Goal: Task Accomplishment & Management: Manage account settings

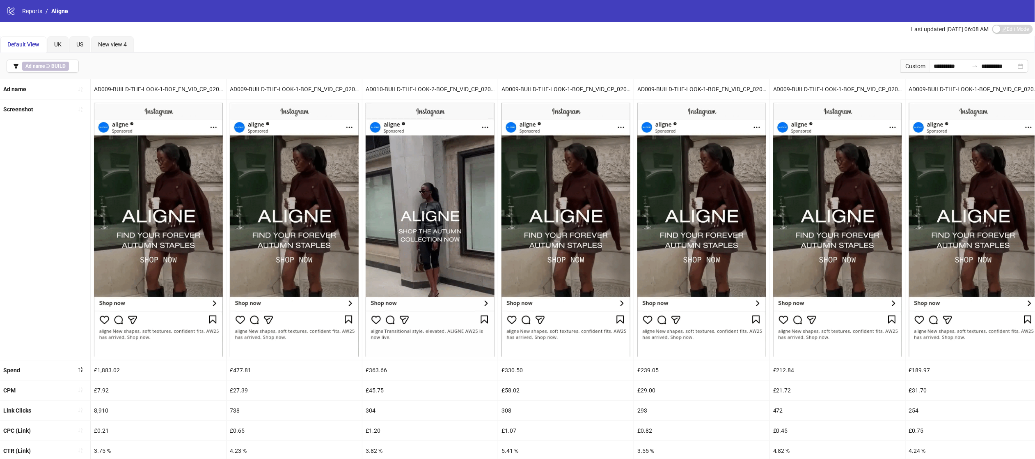
click at [17, 17] on div "logo/logo-mobile Reports / Aligne" at bounding box center [517, 11] width 1035 height 22
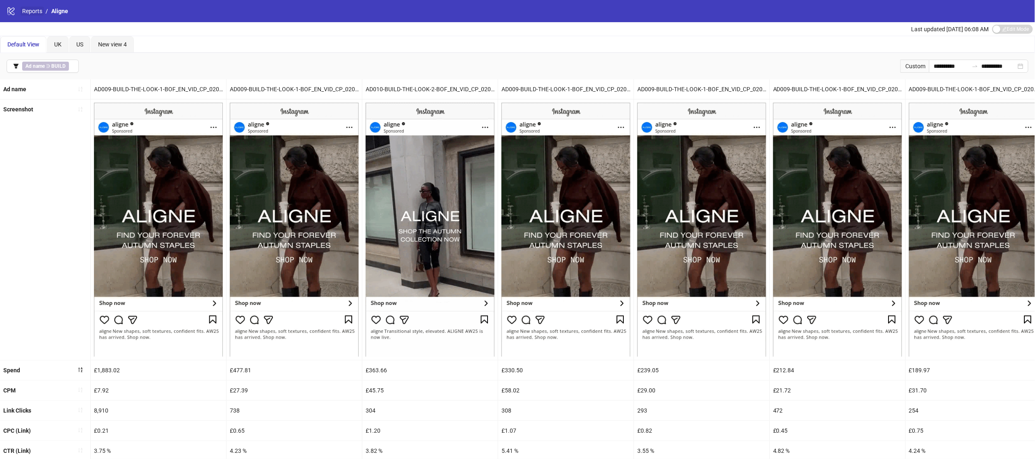
click at [25, 14] on link "Reports" at bounding box center [32, 11] width 23 height 9
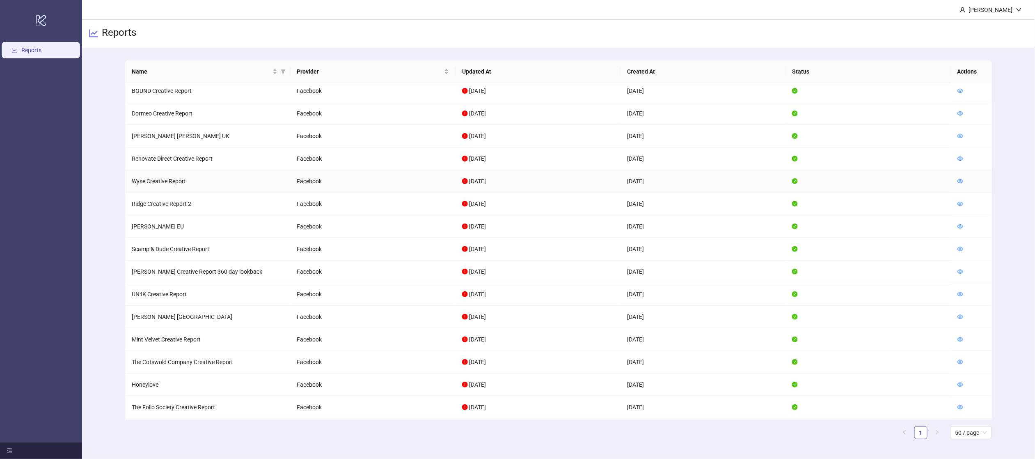
scroll to position [365, 0]
click at [961, 362] on icon "eye" at bounding box center [961, 361] width 6 height 6
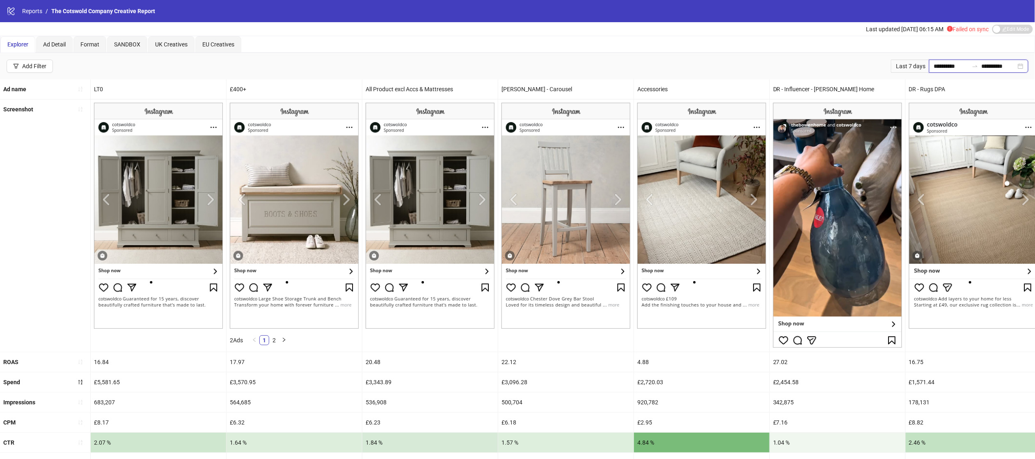
click at [946, 66] on input "**********" at bounding box center [951, 66] width 34 height 9
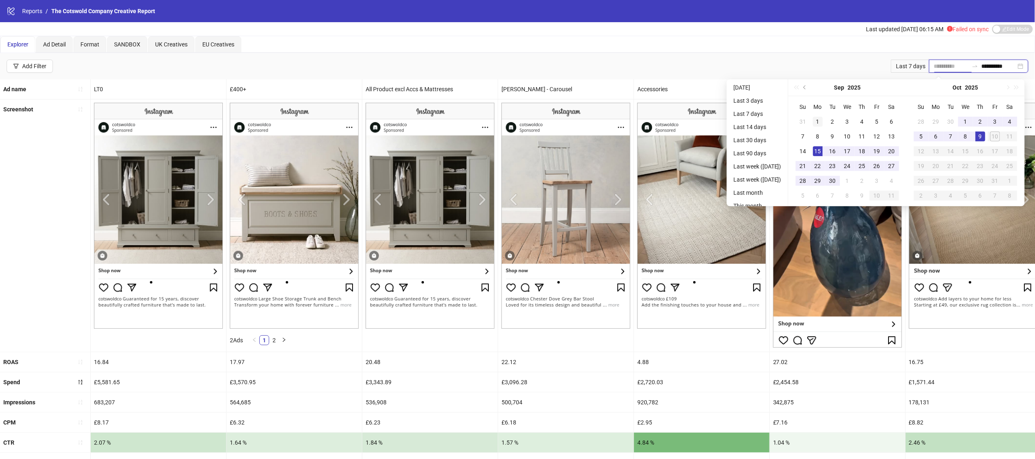
type input "**********"
click at [819, 122] on div "1" at bounding box center [818, 122] width 10 height 10
type input "**********"
click at [977, 133] on td "9" at bounding box center [980, 136] width 15 height 15
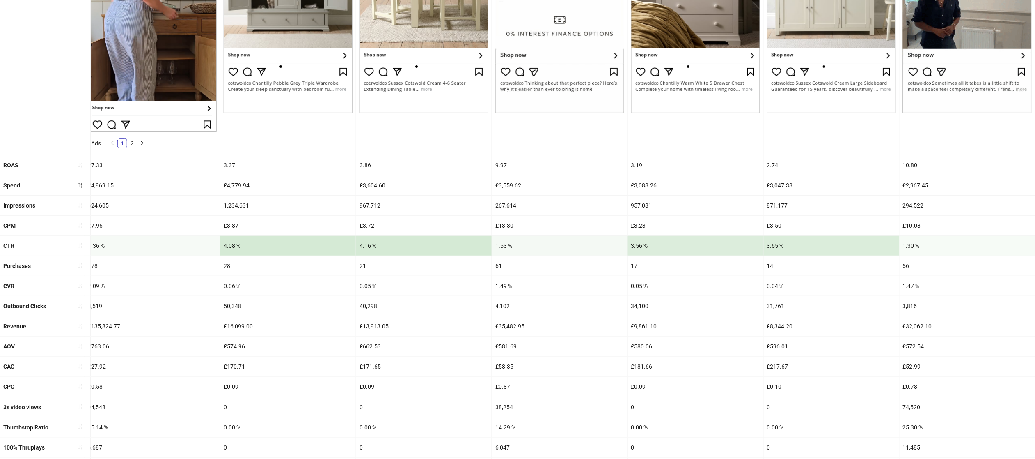
scroll to position [250, 0]
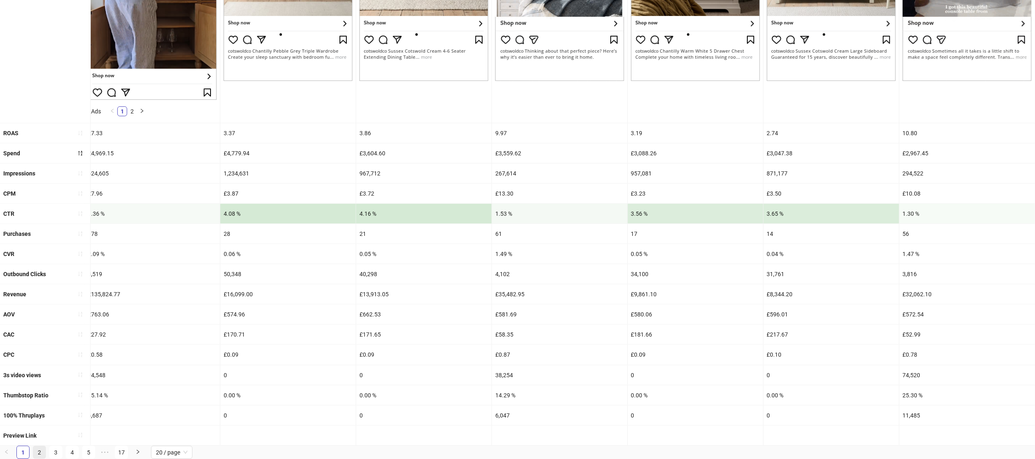
click at [40, 450] on link "2" at bounding box center [39, 452] width 12 height 12
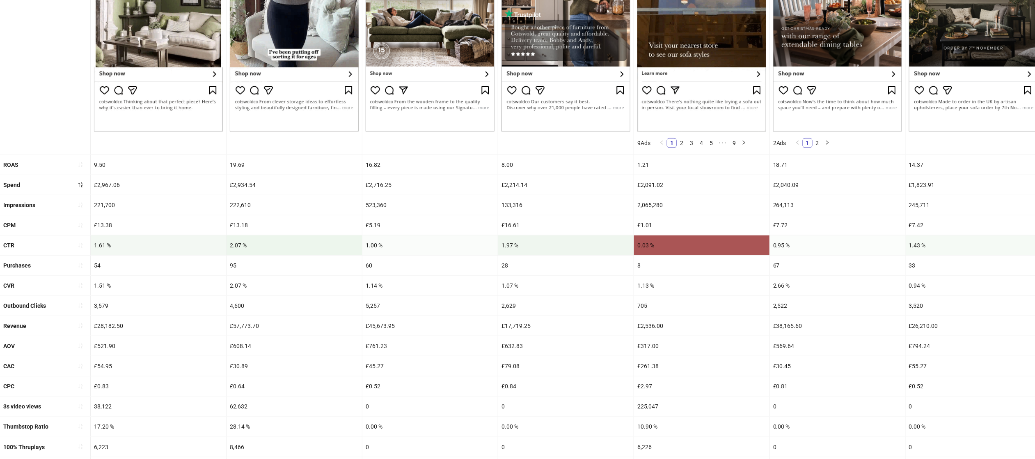
scroll to position [232, 0]
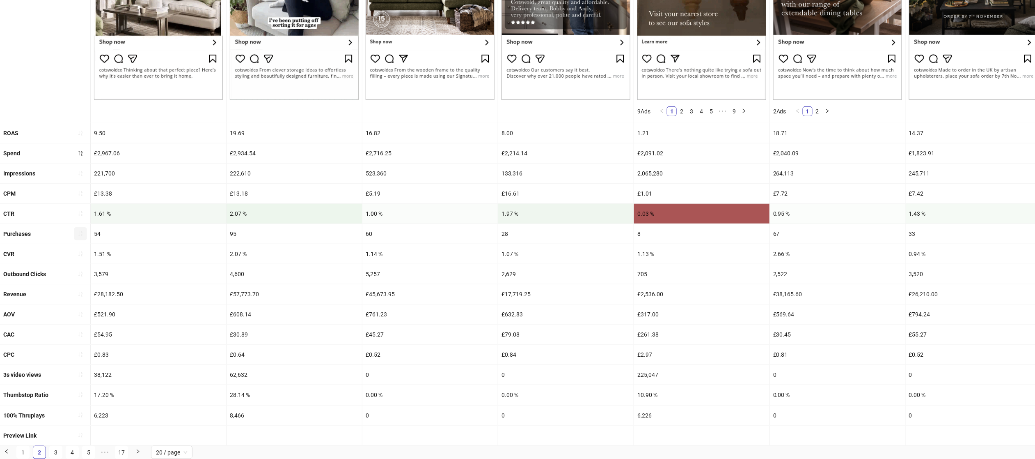
click at [81, 232] on icon "sort-ascending" at bounding box center [81, 234] width 6 height 6
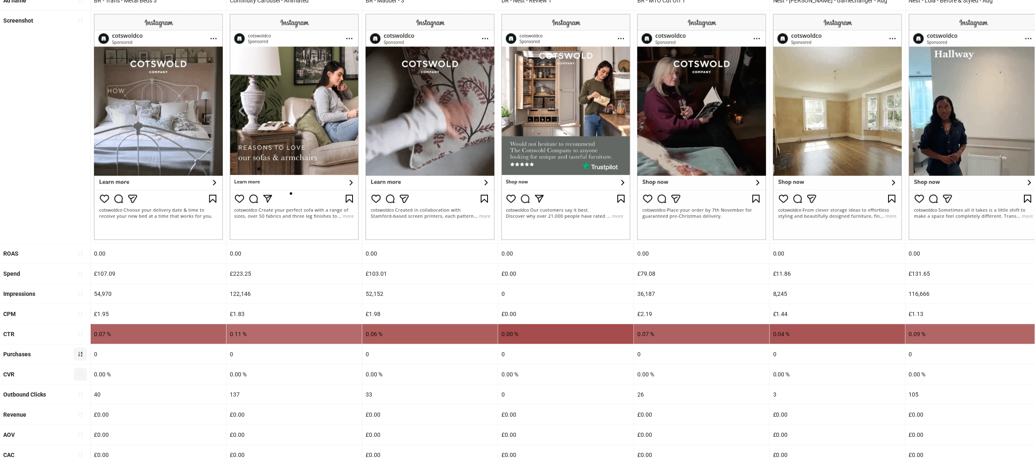
scroll to position [88, 0]
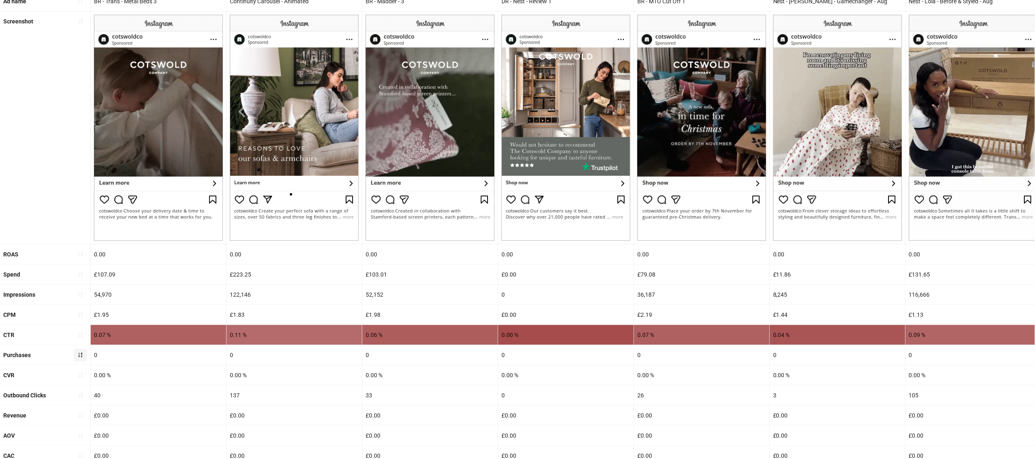
click at [83, 361] on button "button" at bounding box center [80, 354] width 13 height 13
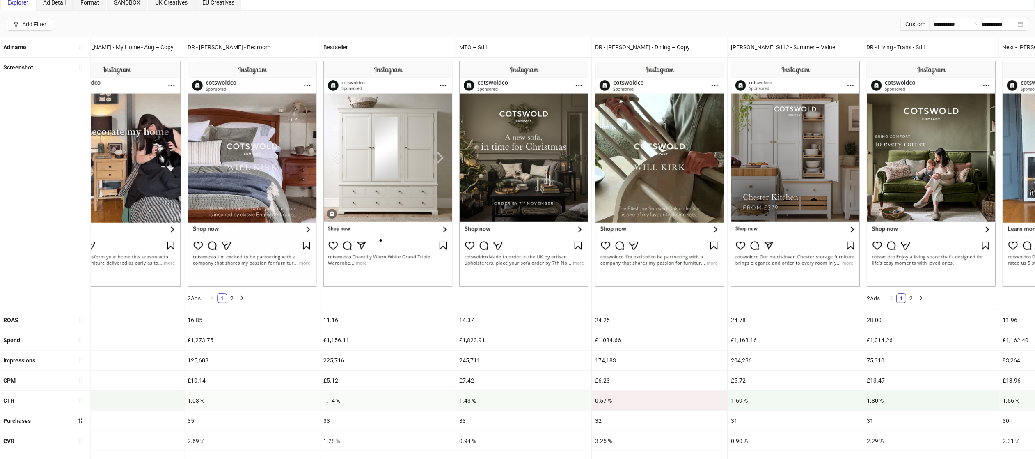
scroll to position [48, 0]
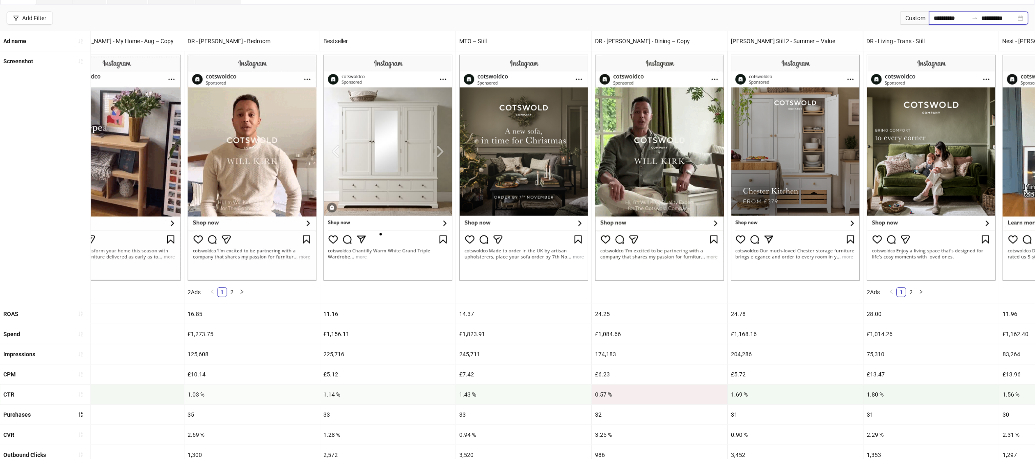
click at [954, 21] on input "**********" at bounding box center [951, 18] width 34 height 9
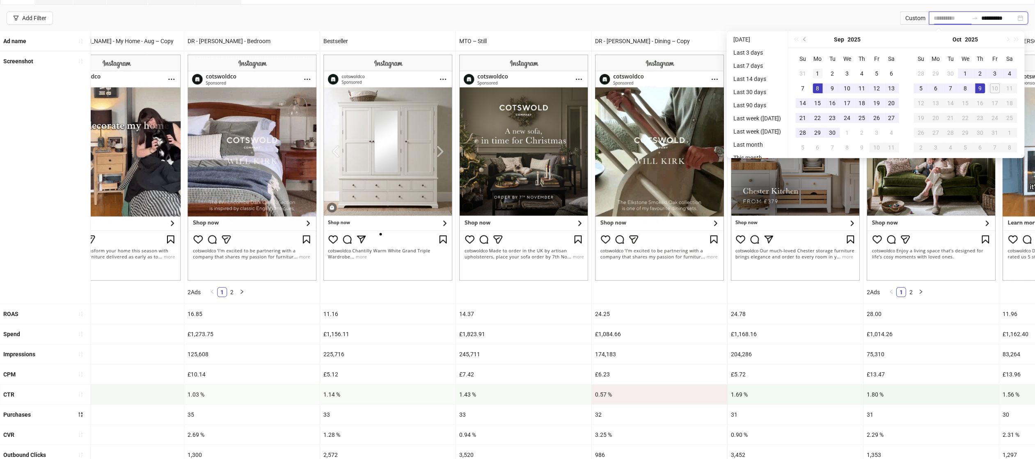
type input "**********"
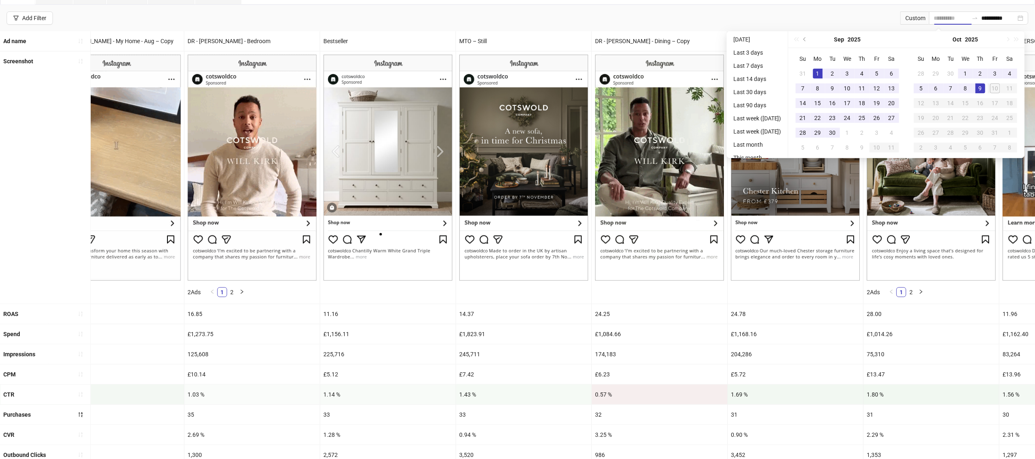
click at [822, 74] on div "1" at bounding box center [818, 74] width 10 height 10
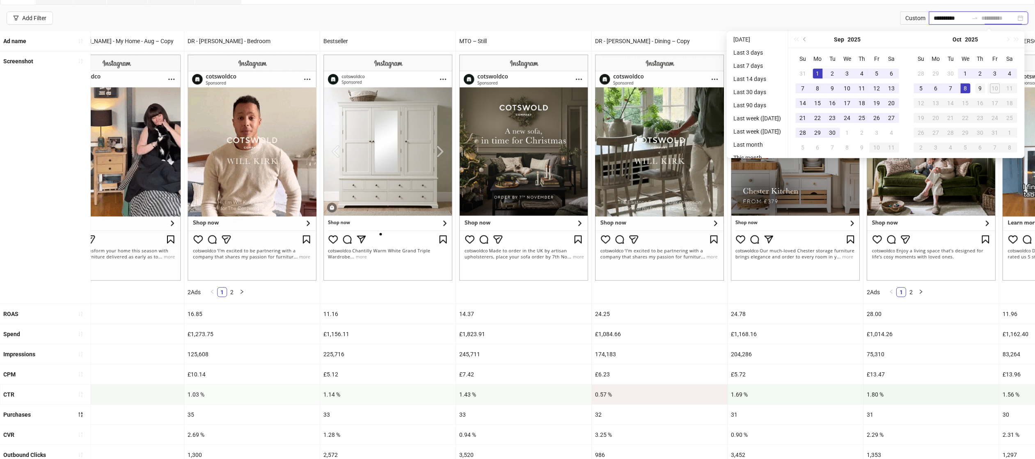
type input "**********"
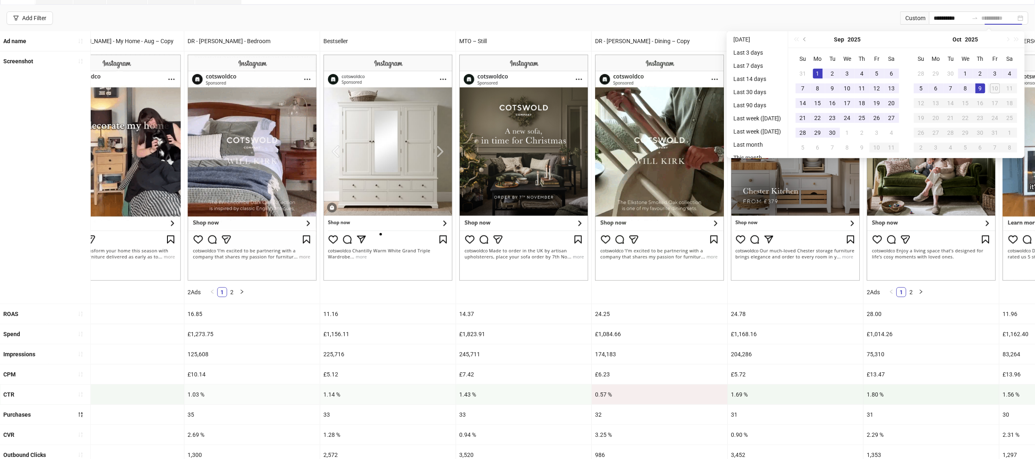
click at [986, 87] on div "9" at bounding box center [981, 88] width 10 height 10
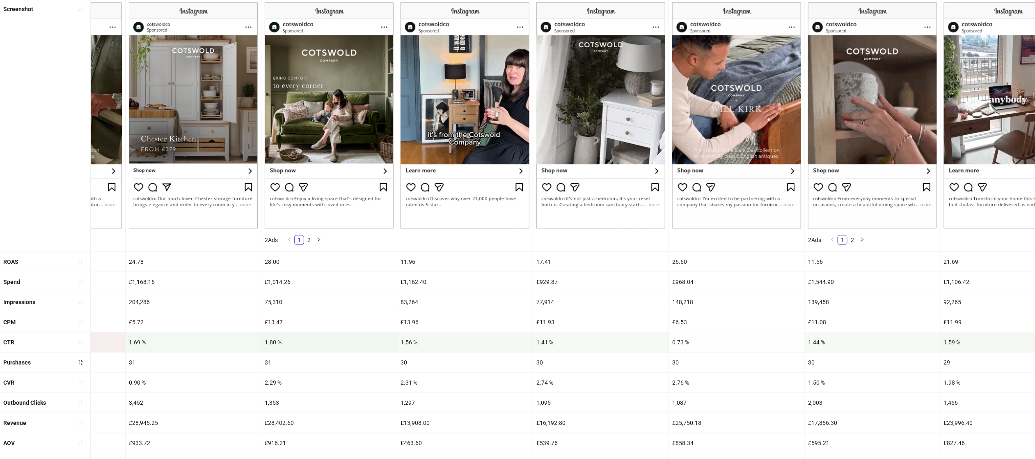
scroll to position [0, 1575]
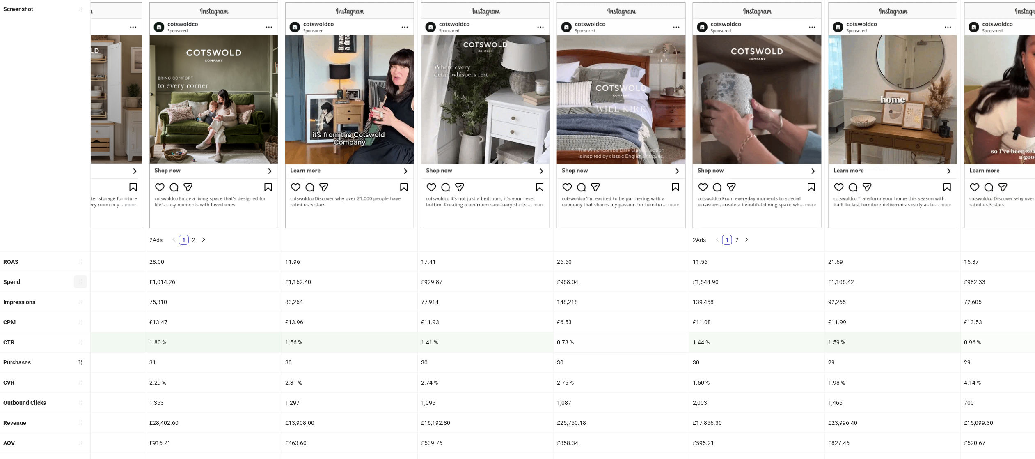
click at [83, 284] on icon "sort-ascending" at bounding box center [81, 282] width 6 height 6
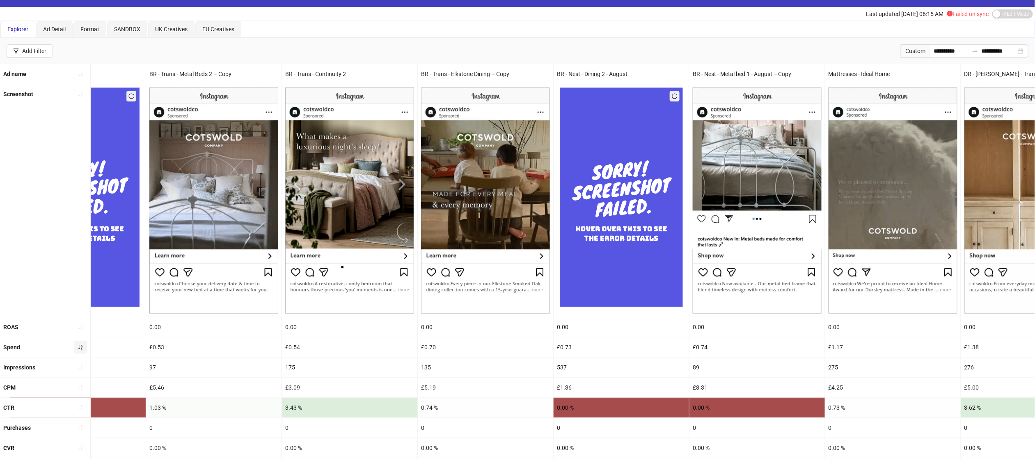
scroll to position [22, 0]
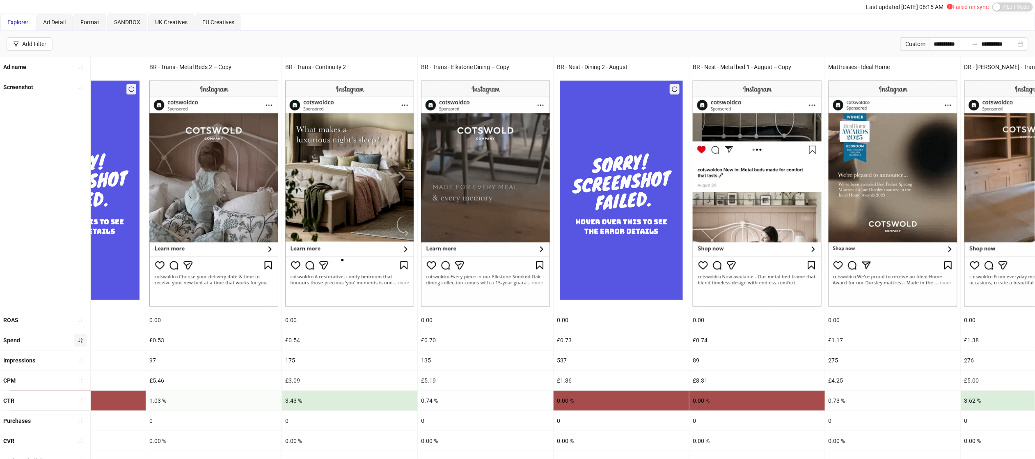
click at [80, 336] on button "button" at bounding box center [80, 339] width 13 height 13
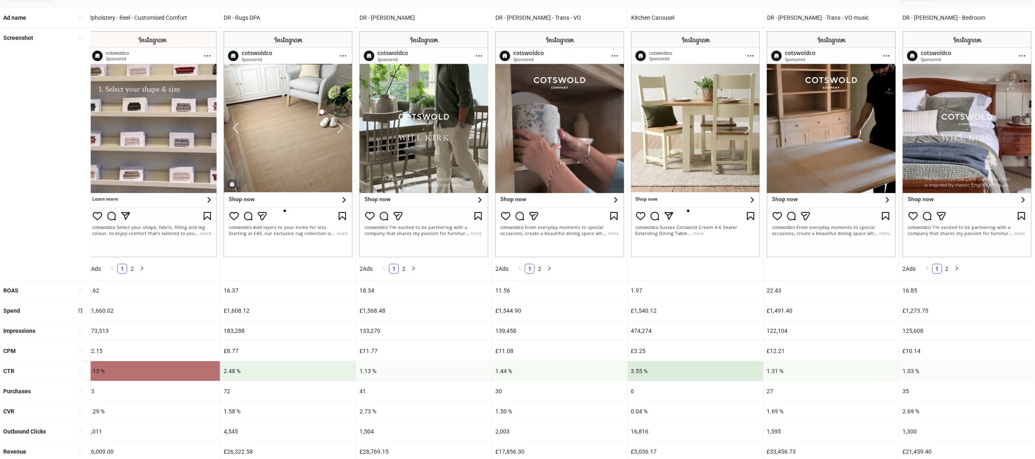
scroll to position [232, 0]
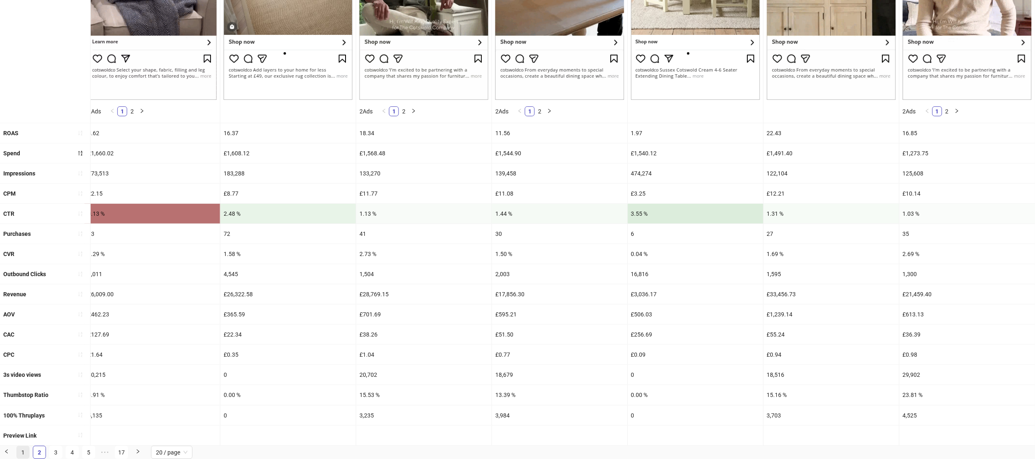
click at [25, 451] on link "1" at bounding box center [23, 452] width 12 height 12
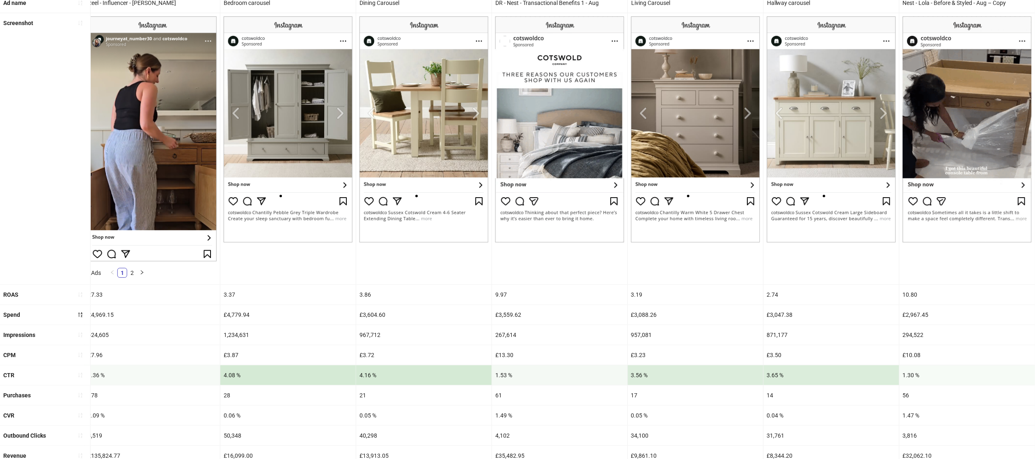
scroll to position [97, 0]
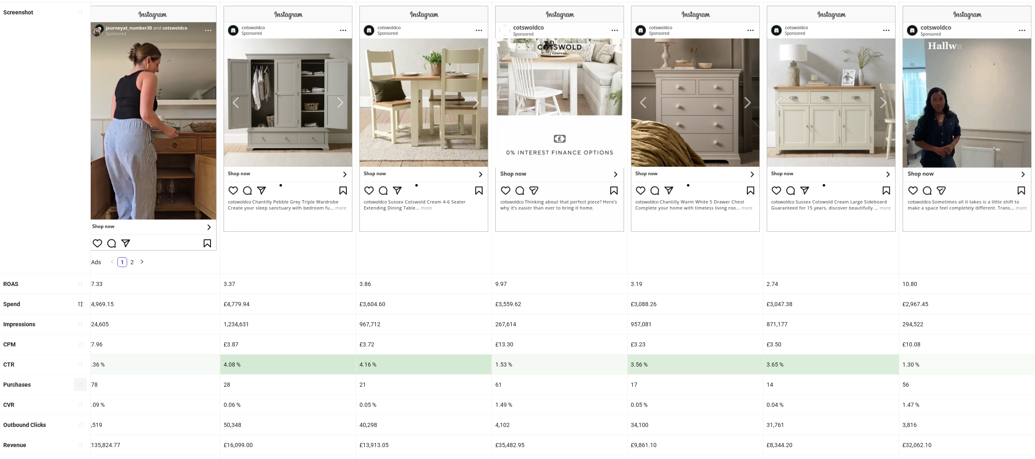
click at [81, 385] on icon "sort-ascending" at bounding box center [80, 384] width 4 height 5
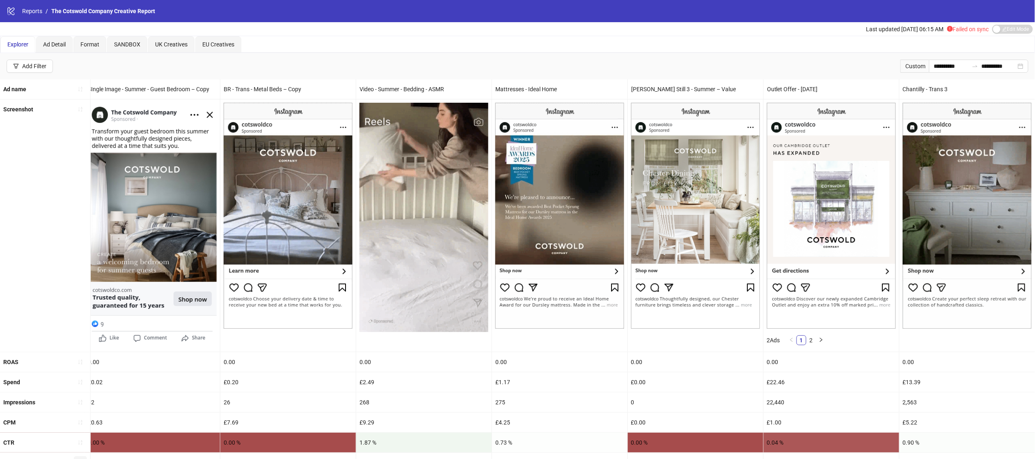
scroll to position [145, 0]
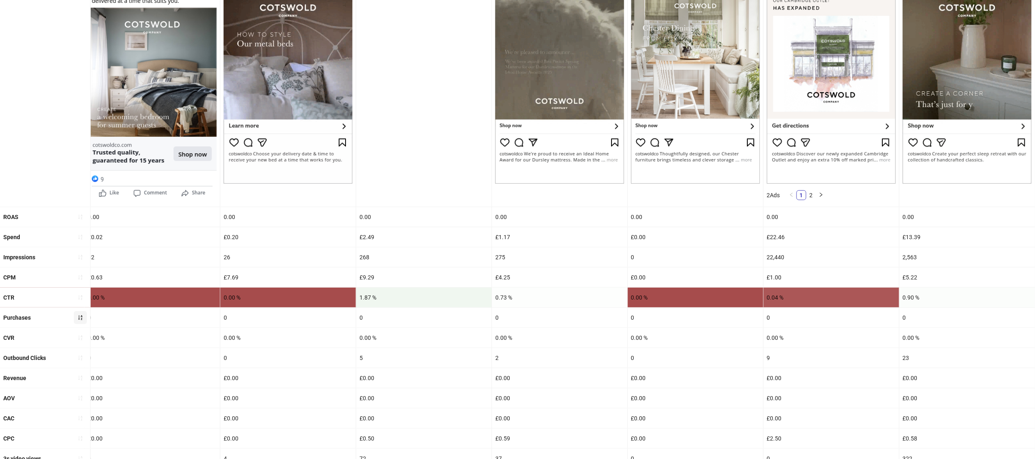
click at [80, 318] on icon "sort-ascending" at bounding box center [81, 317] width 6 height 6
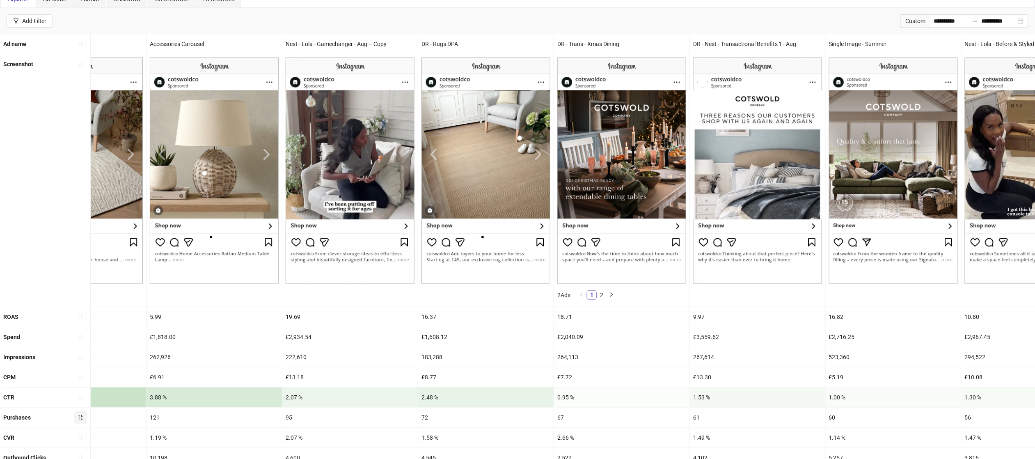
scroll to position [0, 0]
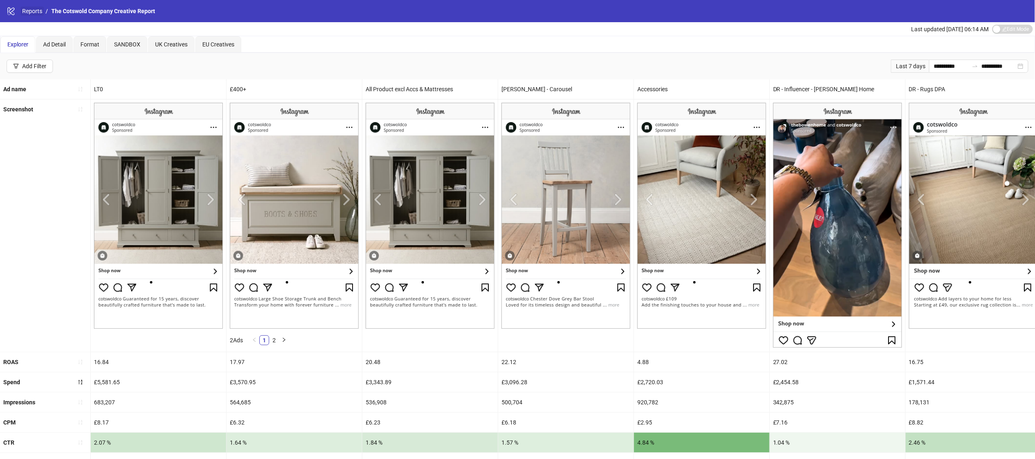
click at [35, 11] on link "Reports" at bounding box center [32, 11] width 23 height 9
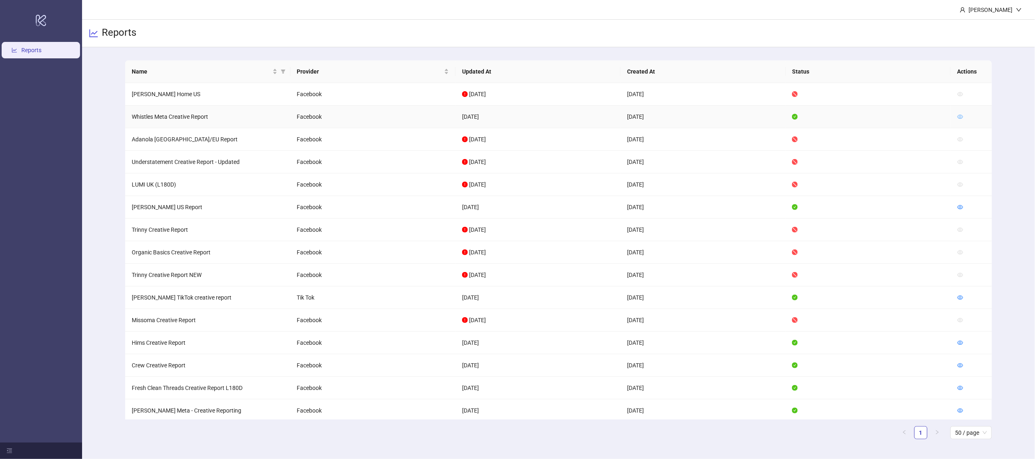
click at [961, 115] on icon "eye" at bounding box center [961, 117] width 6 height 4
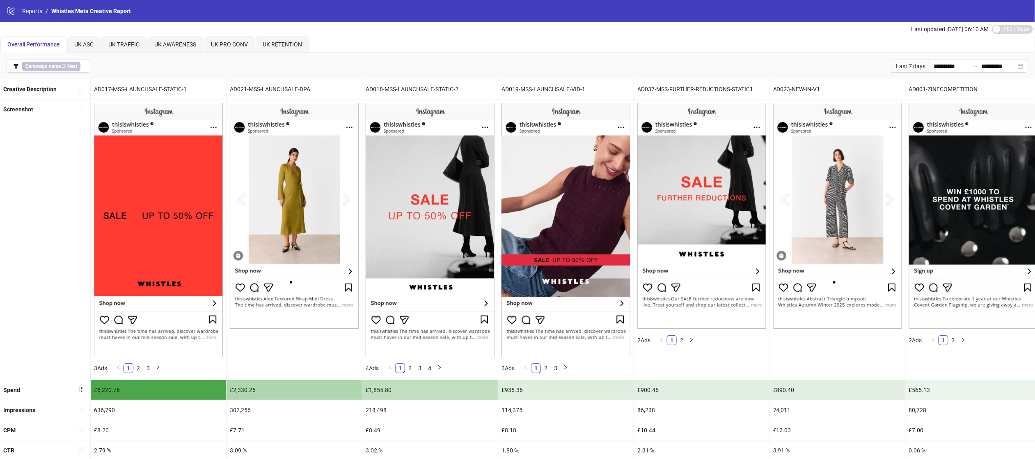
click at [29, 0] on div "logo/logo-mobile Reports / Whistles Meta Creative Report" at bounding box center [517, 11] width 1035 height 22
click at [29, 15] on link "Reports" at bounding box center [32, 11] width 23 height 9
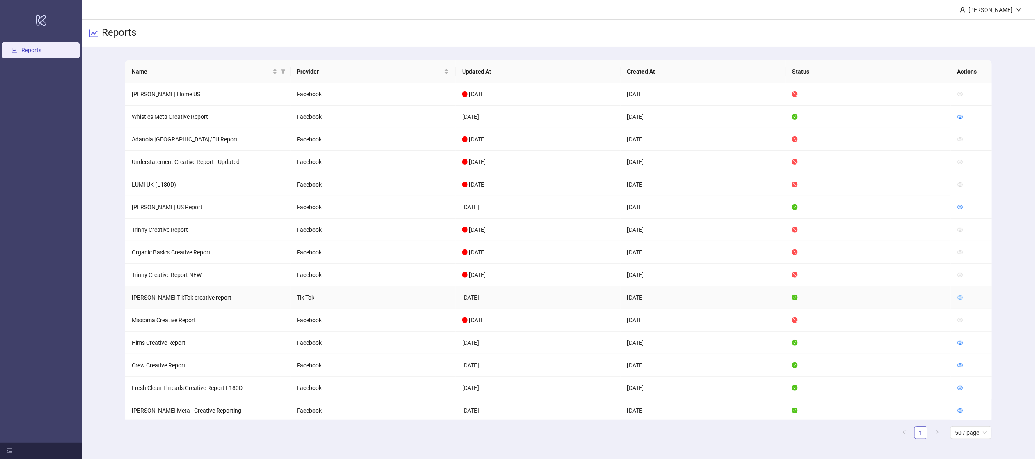
click at [959, 297] on icon "eye" at bounding box center [961, 297] width 6 height 6
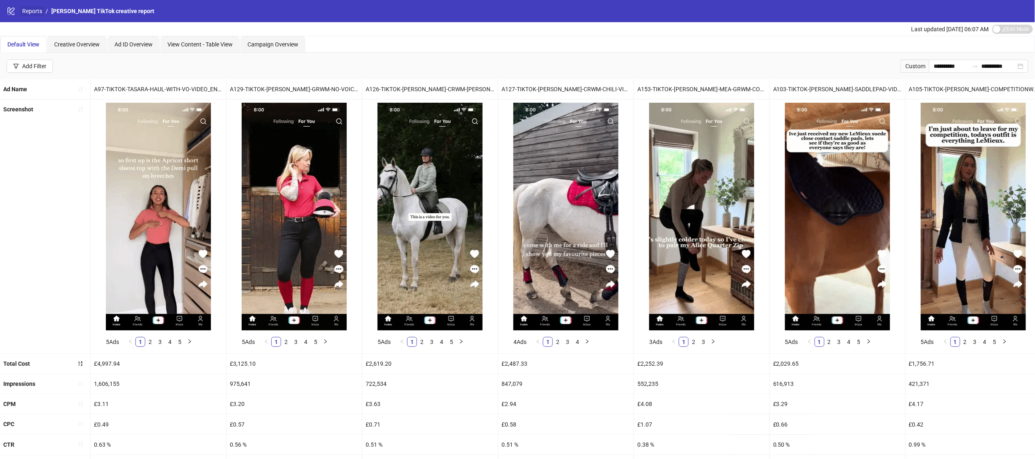
click at [30, 7] on link "Reports" at bounding box center [32, 11] width 23 height 9
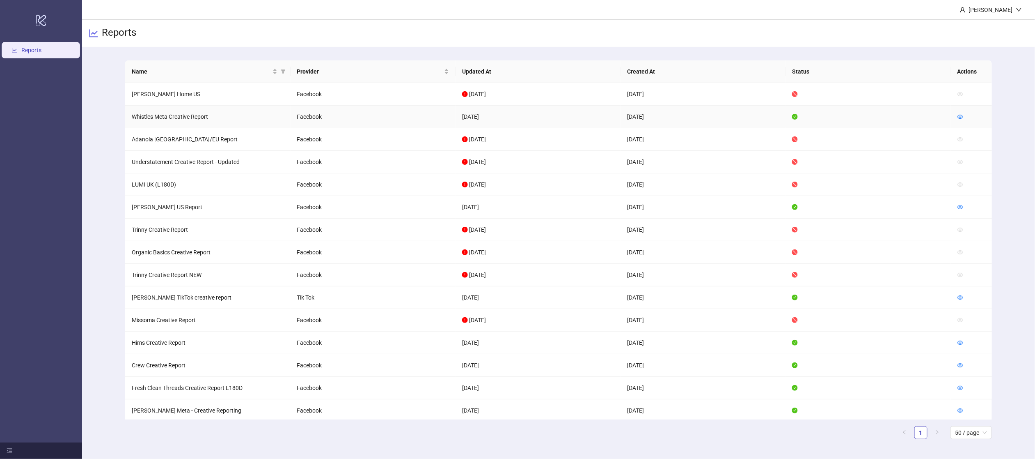
click at [960, 120] on div at bounding box center [961, 116] width 6 height 9
click at [961, 114] on icon "eye" at bounding box center [961, 117] width 6 height 6
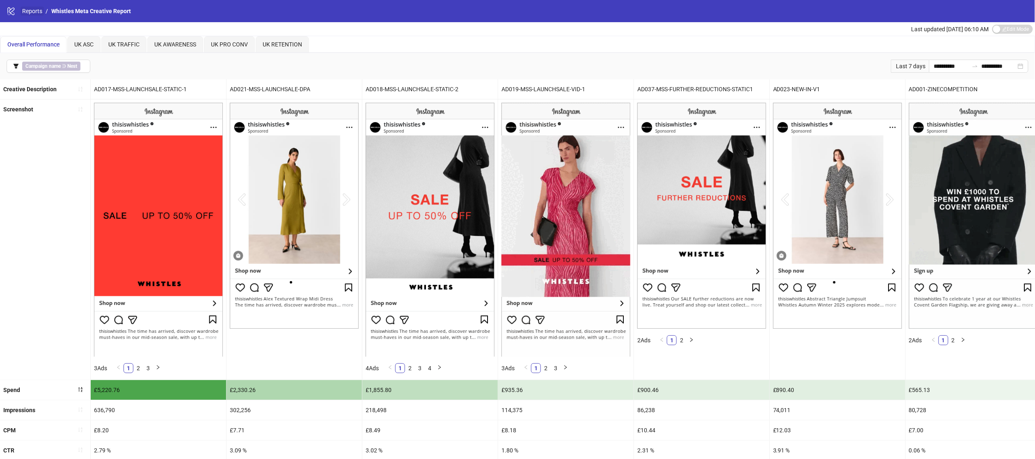
click at [27, 13] on link "Reports" at bounding box center [32, 11] width 23 height 9
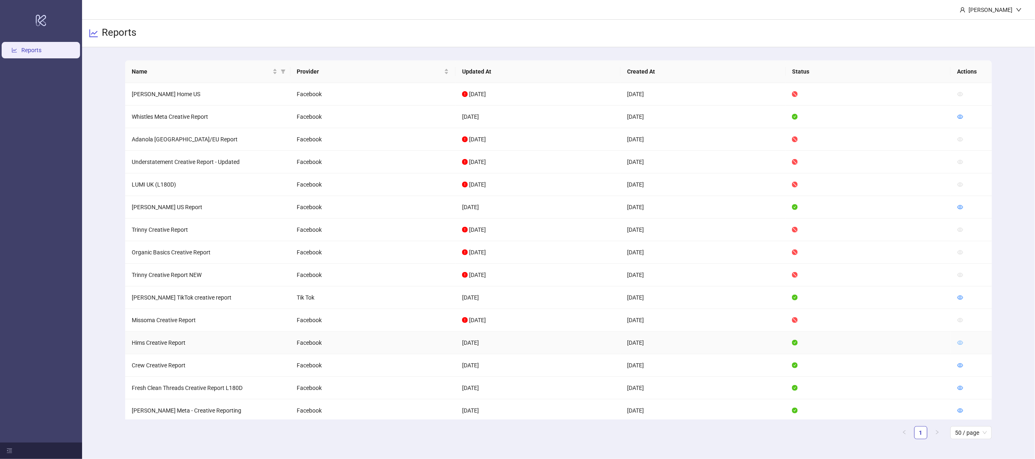
click at [958, 341] on icon "eye" at bounding box center [961, 342] width 6 height 6
click at [1008, 16] on div "[PERSON_NAME]" at bounding box center [991, 9] width 75 height 19
click at [1000, 32] on span "Logout" at bounding box center [1002, 29] width 39 height 9
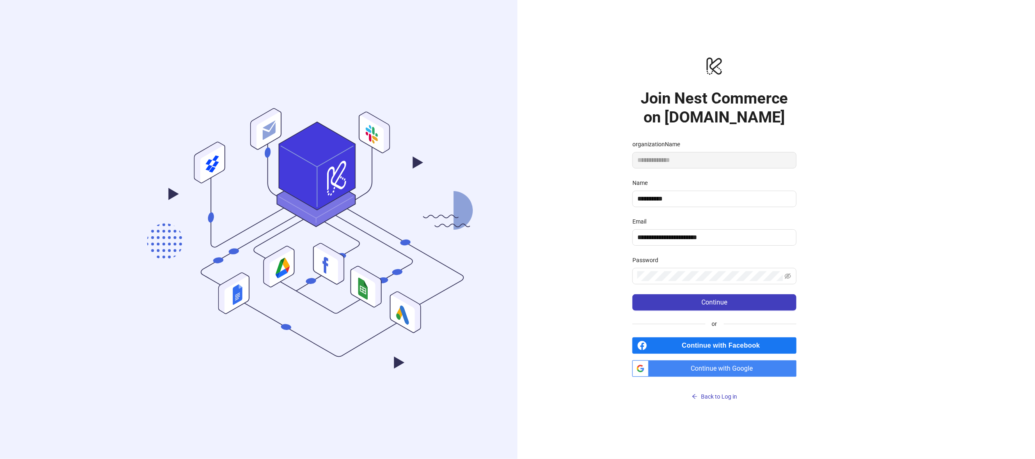
click at [686, 368] on span "Continue with Google" at bounding box center [724, 368] width 144 height 16
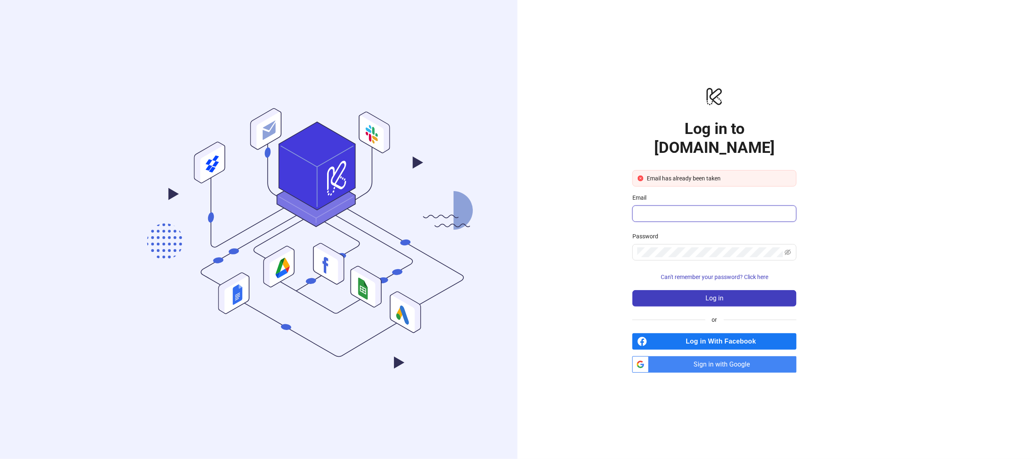
click at [701, 209] on input "Email" at bounding box center [713, 214] width 153 height 10
type input "**********"
click at [715, 294] on span "Log in" at bounding box center [715, 297] width 18 height 7
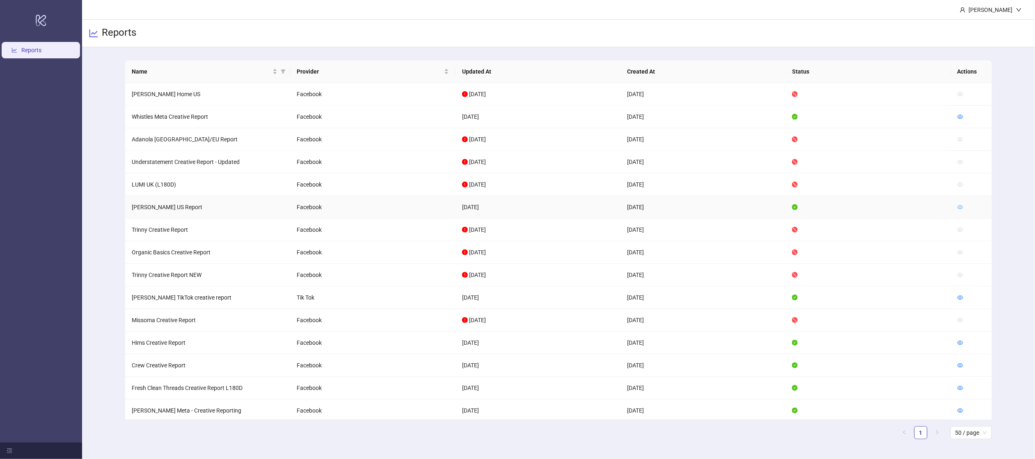
click at [958, 205] on icon "eye" at bounding box center [961, 207] width 6 height 6
click at [989, 12] on div "Ellie Owen" at bounding box center [991, 9] width 50 height 9
click at [989, 33] on span "Logout" at bounding box center [1002, 29] width 39 height 9
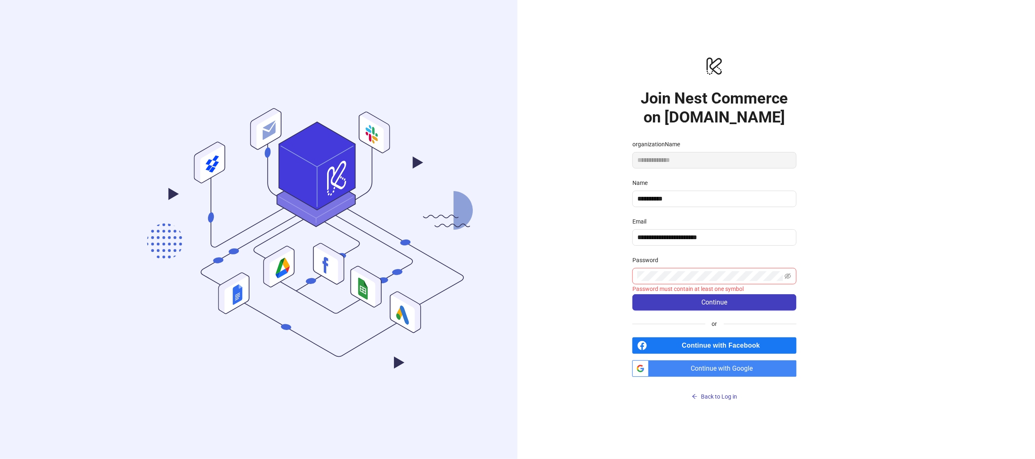
click at [631, 305] on div "**********" at bounding box center [715, 229] width 394 height 459
click at [670, 303] on button "Continue" at bounding box center [715, 302] width 164 height 16
click at [662, 304] on button "Continue" at bounding box center [715, 302] width 164 height 16
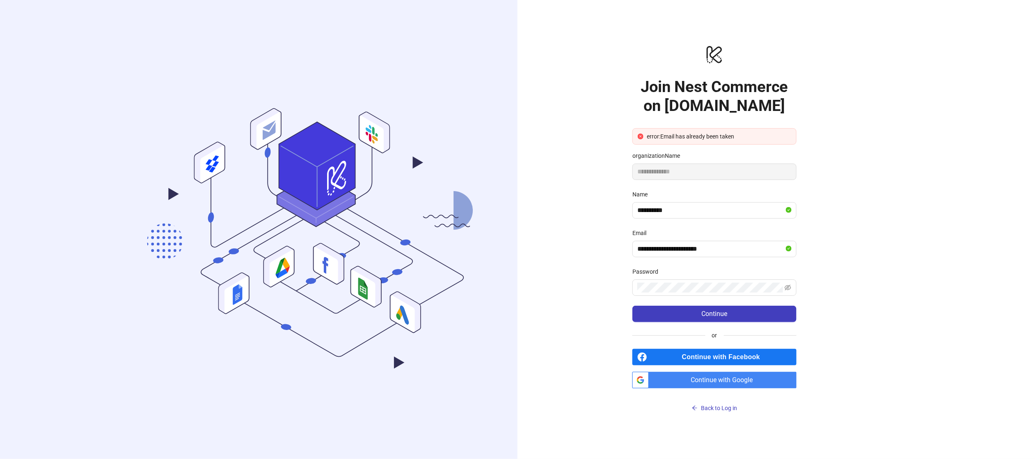
click at [710, 385] on span "Continue with Google" at bounding box center [724, 379] width 144 height 16
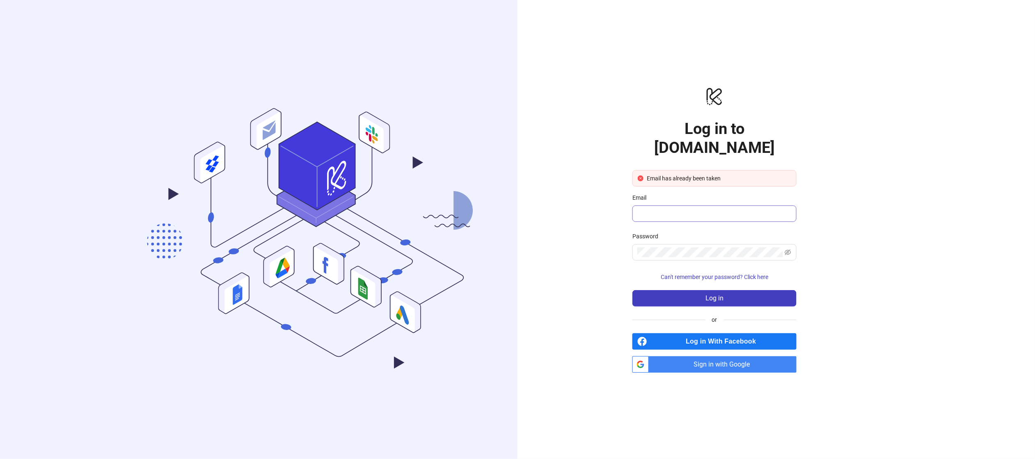
click at [702, 205] on span at bounding box center [715, 213] width 164 height 16
type input "**********"
click at [742, 291] on button "Log in" at bounding box center [715, 298] width 164 height 16
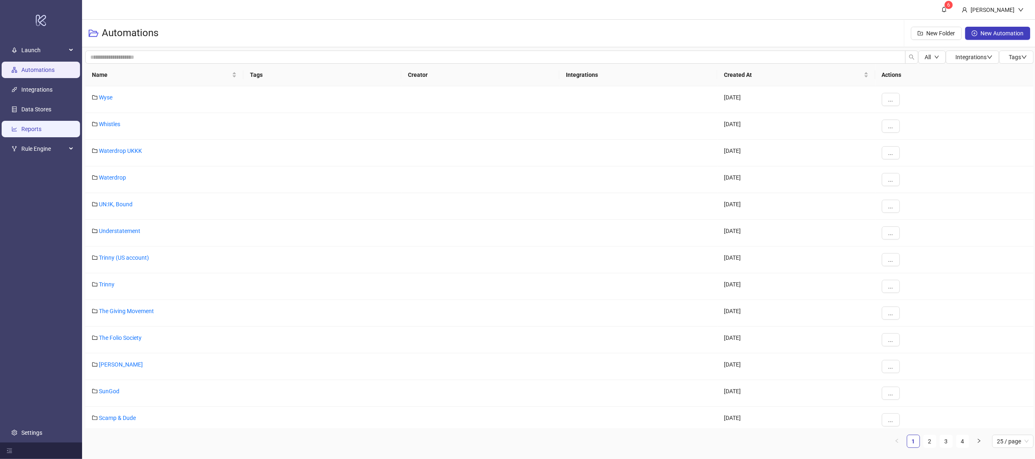
click at [35, 126] on link "Reports" at bounding box center [31, 129] width 20 height 7
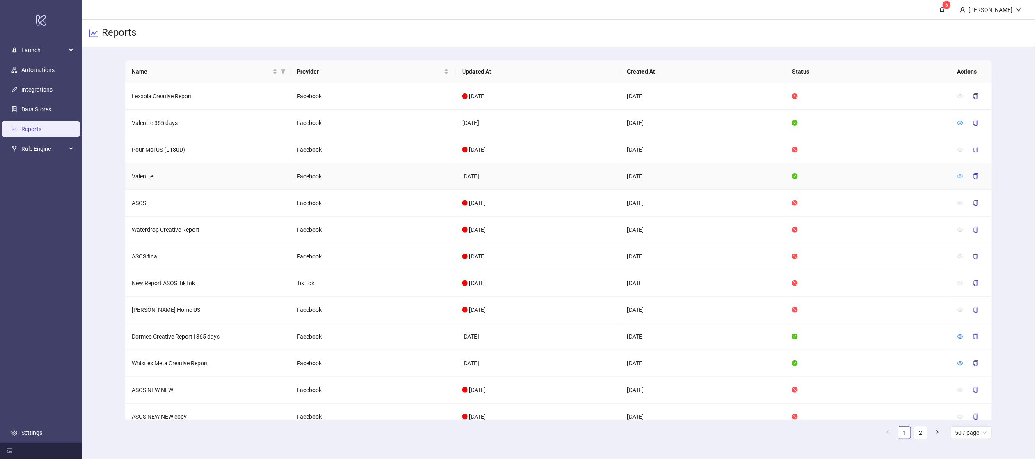
click at [961, 175] on icon "eye" at bounding box center [961, 176] width 6 height 6
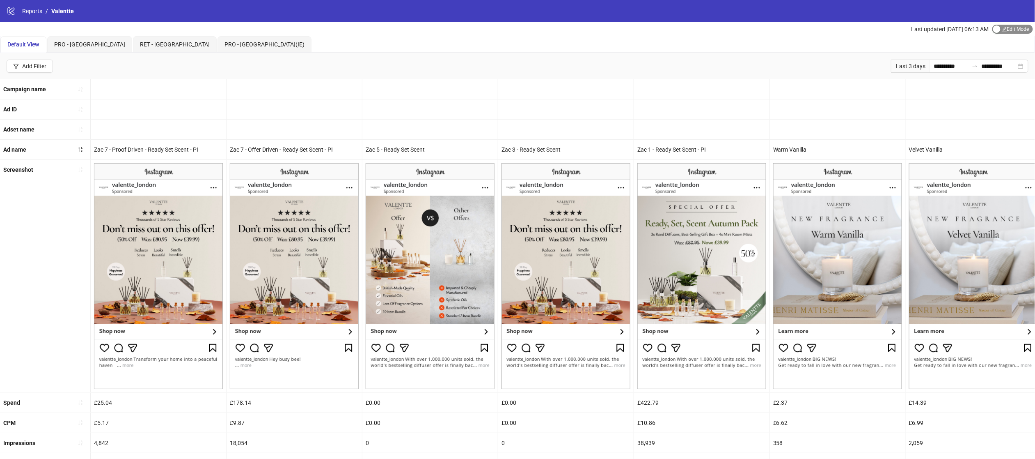
click at [1007, 30] on span "Edit Mode Edit Mode" at bounding box center [1013, 29] width 41 height 9
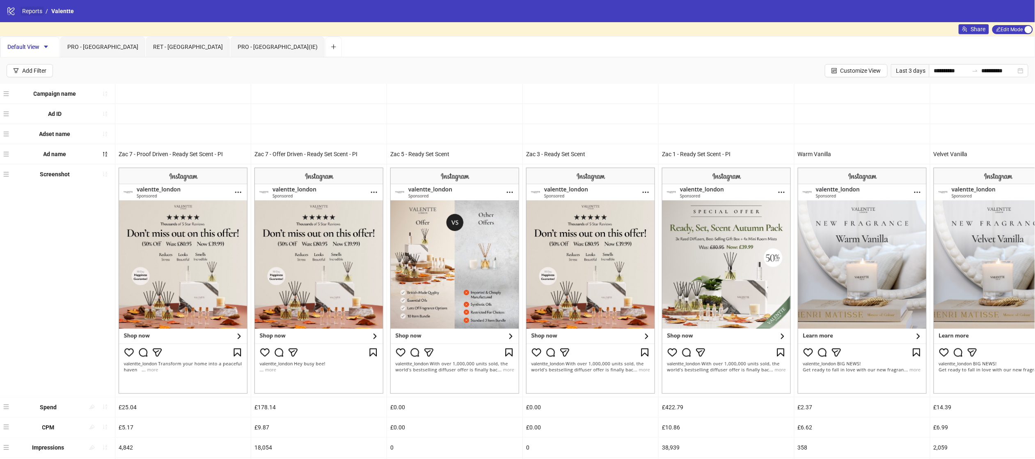
click at [33, 10] on link "Reports" at bounding box center [32, 11] width 23 height 9
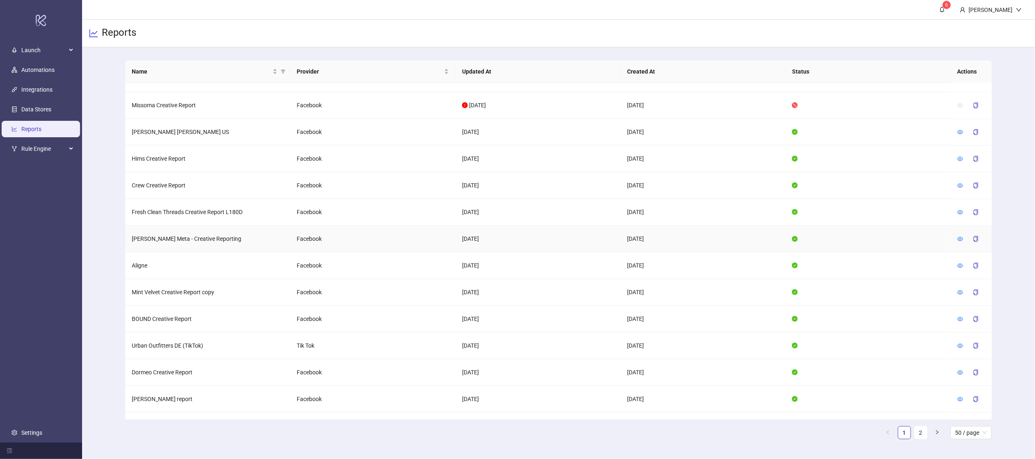
scroll to position [1005, 0]
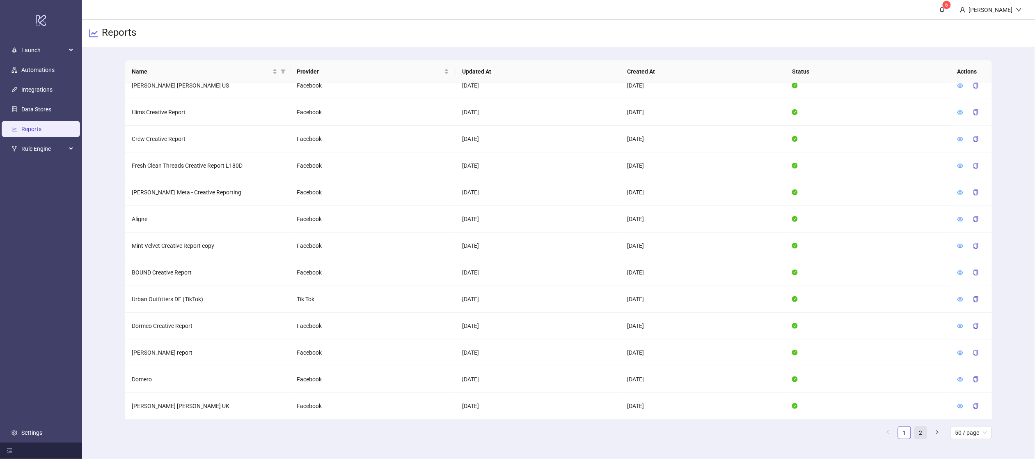
click at [922, 433] on link "2" at bounding box center [921, 432] width 12 height 12
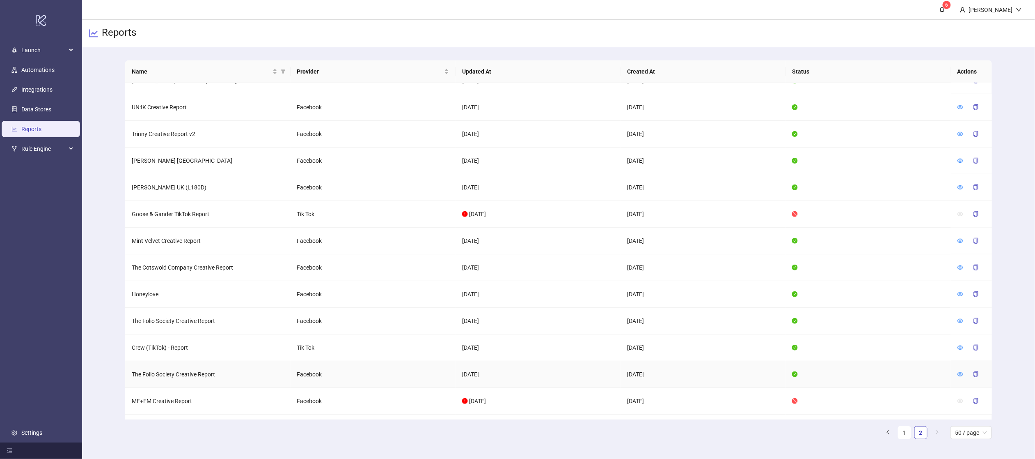
scroll to position [298, 0]
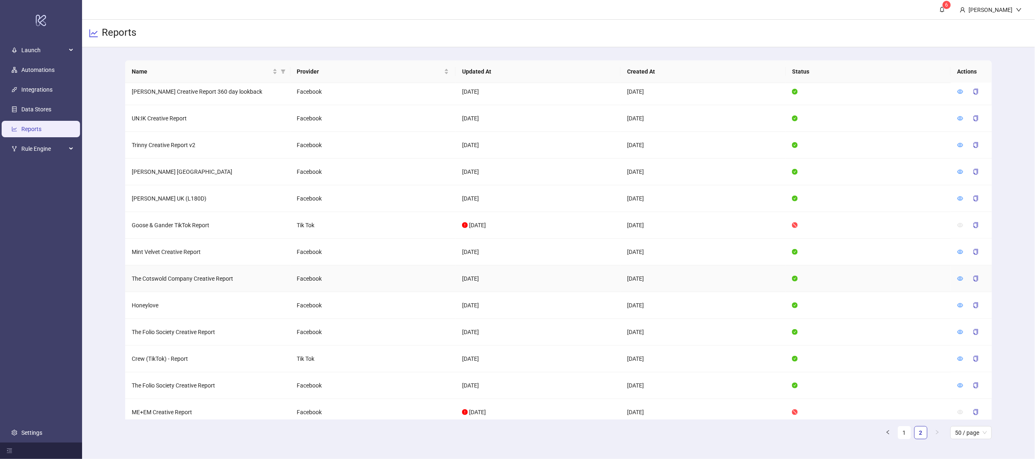
click at [961, 275] on div at bounding box center [972, 278] width 28 height 13
click at [959, 281] on icon "eye" at bounding box center [961, 278] width 6 height 6
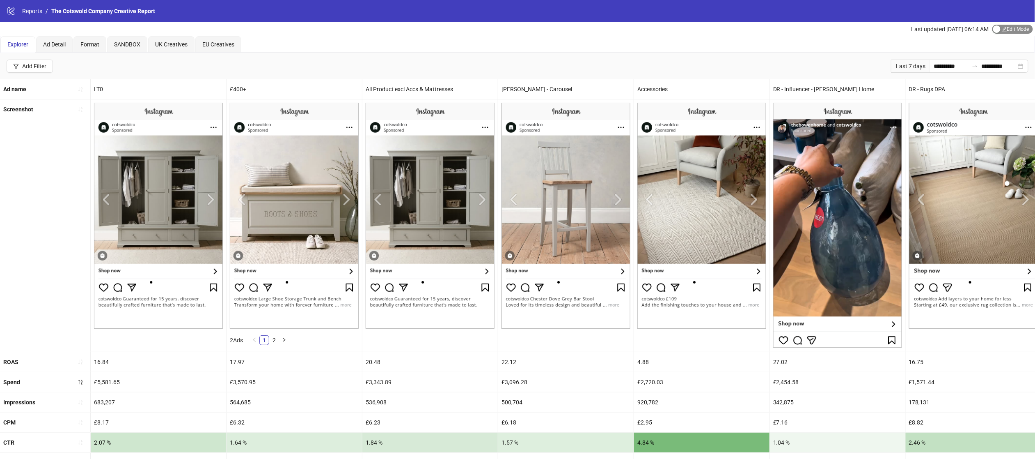
click at [1005, 30] on span "Edit Mode Edit Mode" at bounding box center [1013, 29] width 41 height 9
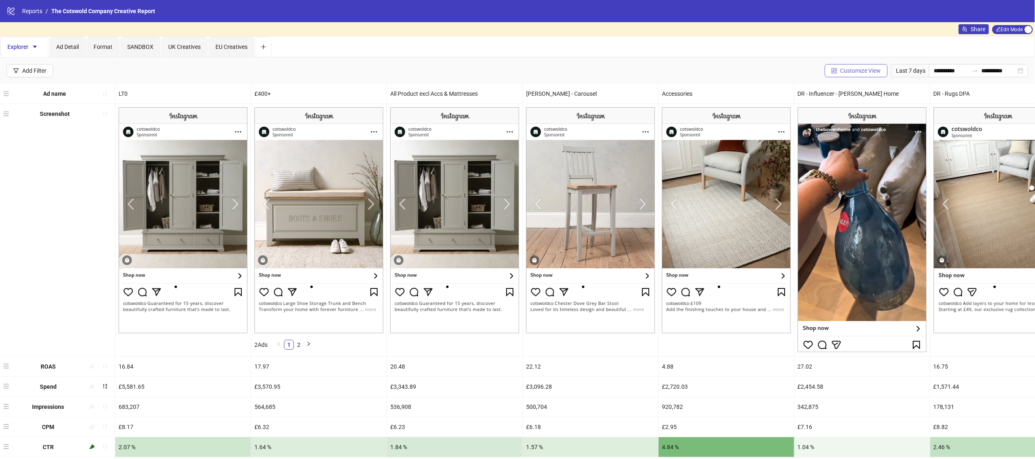
click at [843, 69] on span "Customize View" at bounding box center [861, 70] width 41 height 7
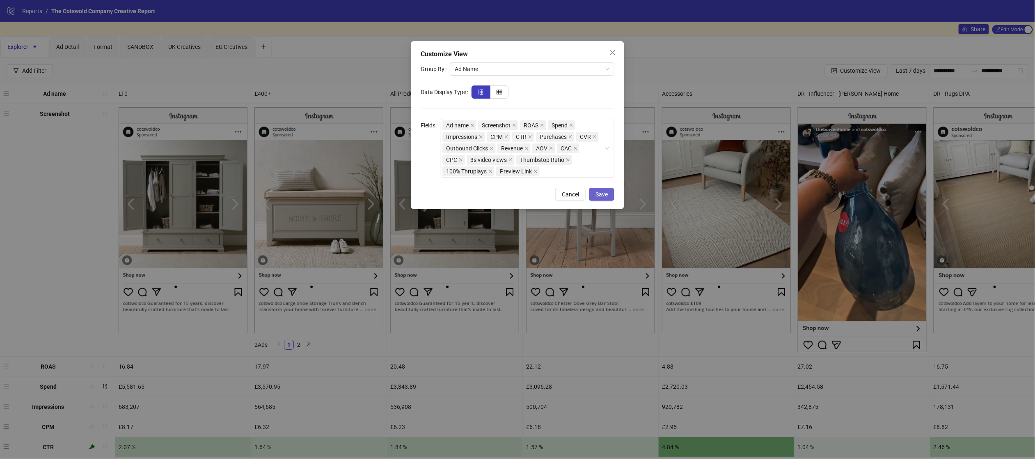
click at [594, 199] on button "Save" at bounding box center [601, 194] width 25 height 13
